Goal: Find specific page/section

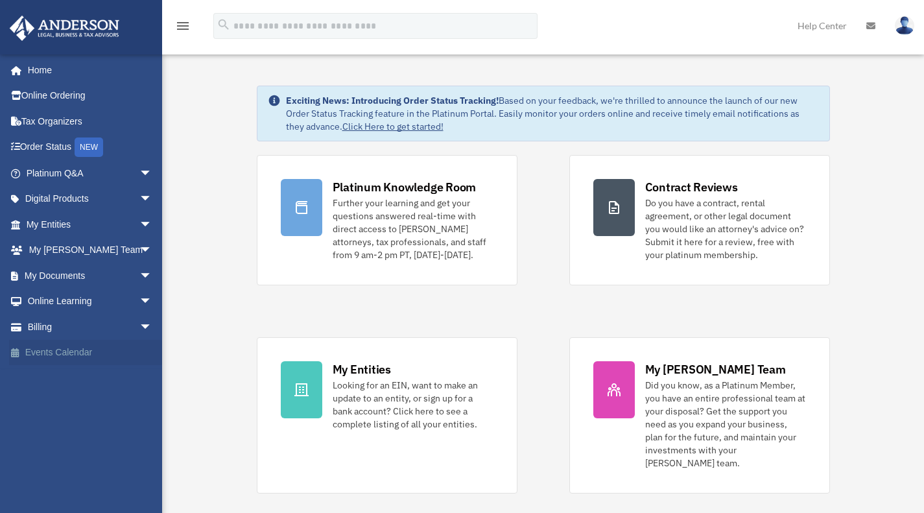
click at [53, 353] on link "Events Calendar" at bounding box center [90, 353] width 163 height 26
click at [139, 171] on span "arrow_drop_down" at bounding box center [152, 173] width 26 height 27
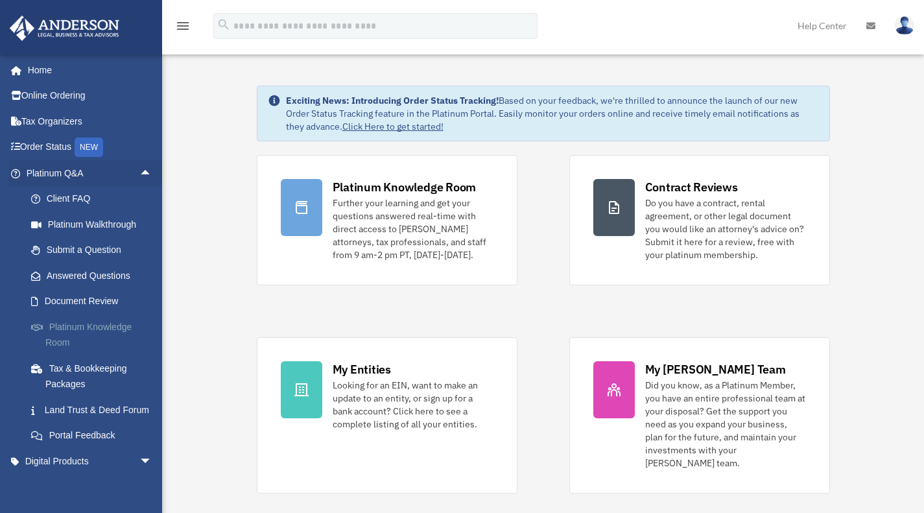
click at [86, 322] on link "Platinum Knowledge Room" at bounding box center [95, 335] width 154 height 42
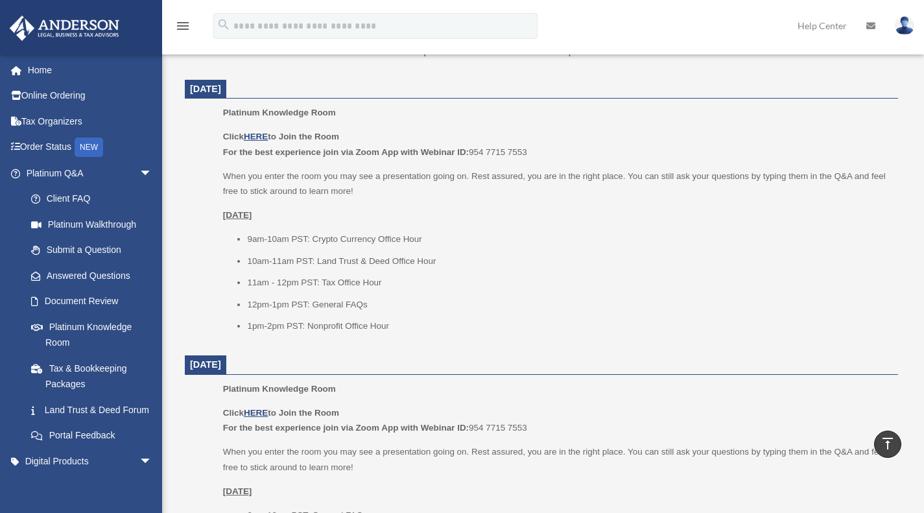
scroll to position [522, 0]
click at [262, 135] on u "HERE" at bounding box center [256, 135] width 24 height 10
